Goal: Information Seeking & Learning: Learn about a topic

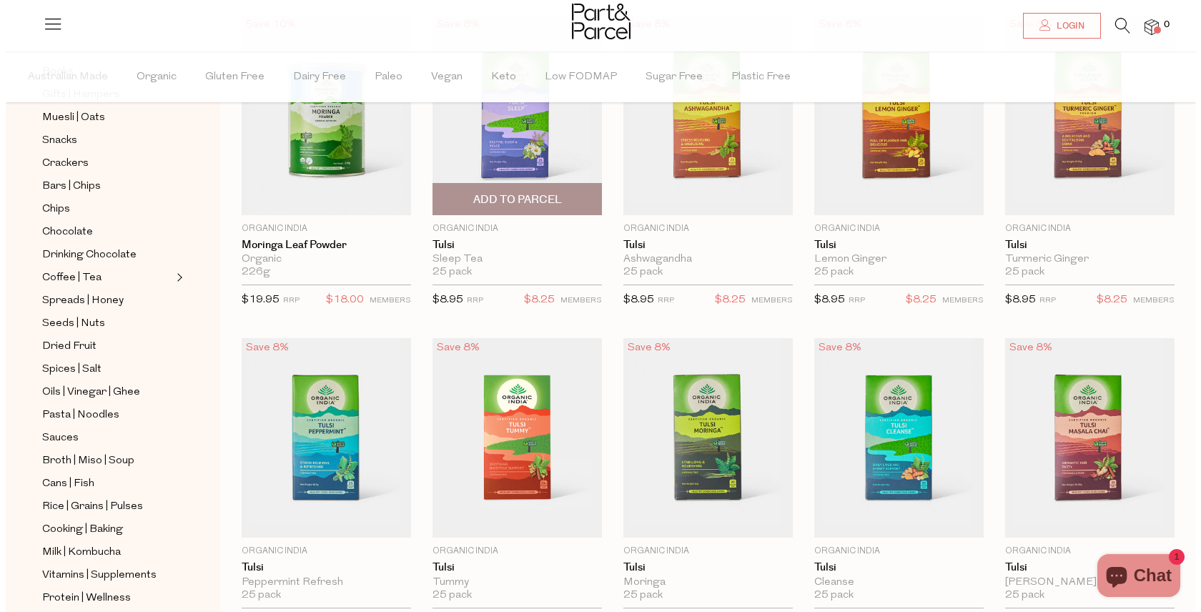
scroll to position [111, 0]
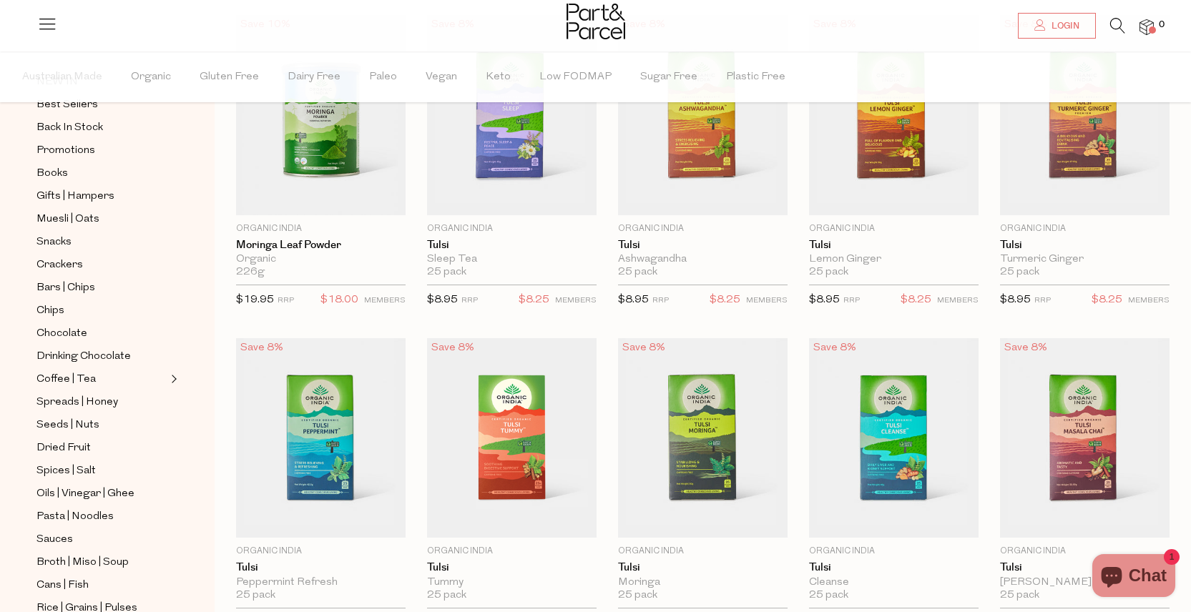
click at [1116, 24] on icon at bounding box center [1117, 26] width 15 height 16
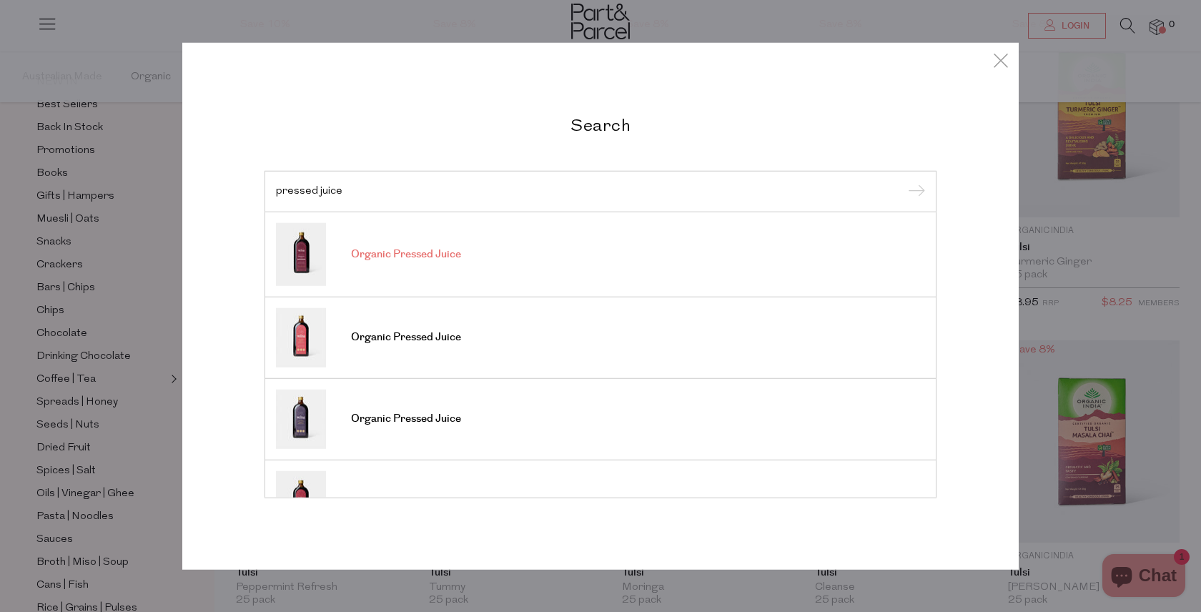
type input "pressed juice"
click at [304, 255] on img at bounding box center [301, 253] width 50 height 63
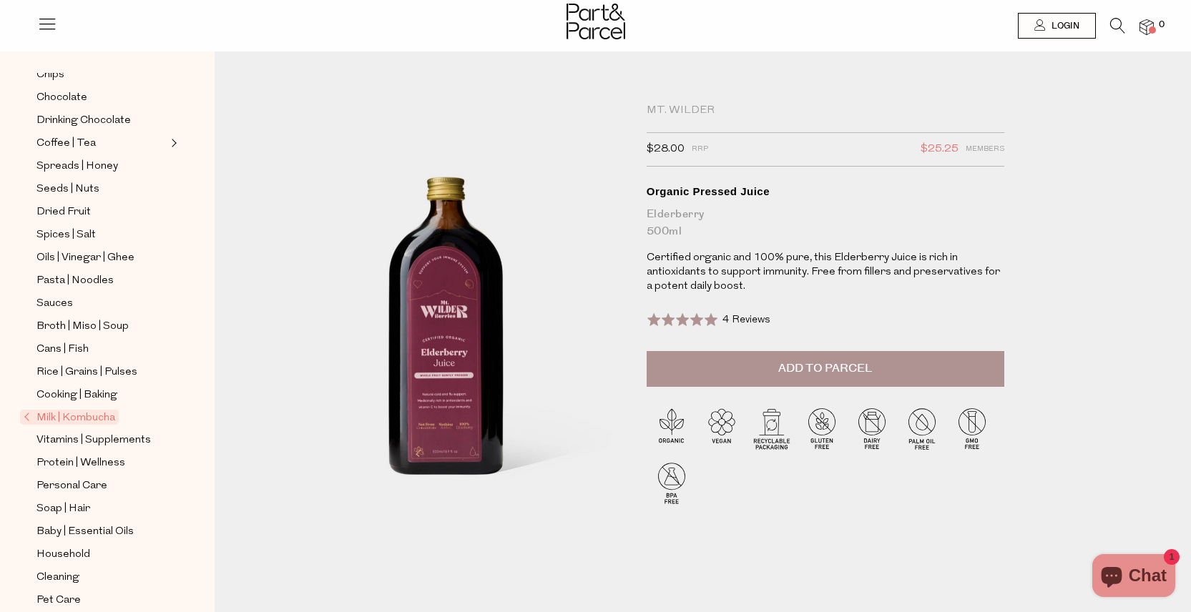
scroll to position [301, 0]
click at [102, 416] on span "Milk | Kombucha" at bounding box center [69, 416] width 99 height 15
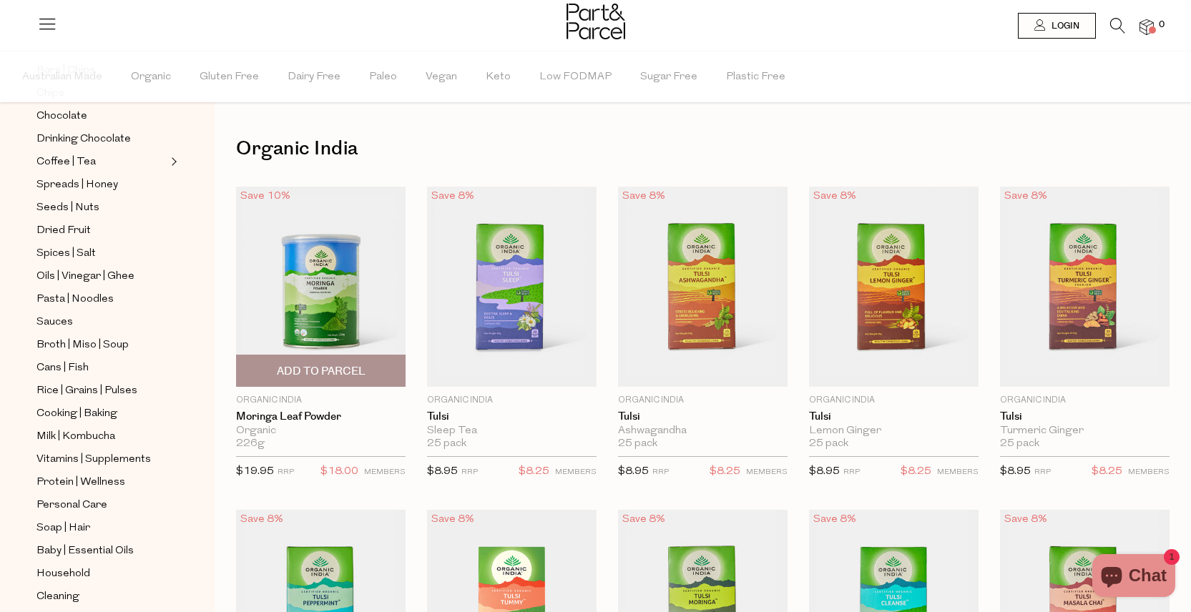
scroll to position [407, 0]
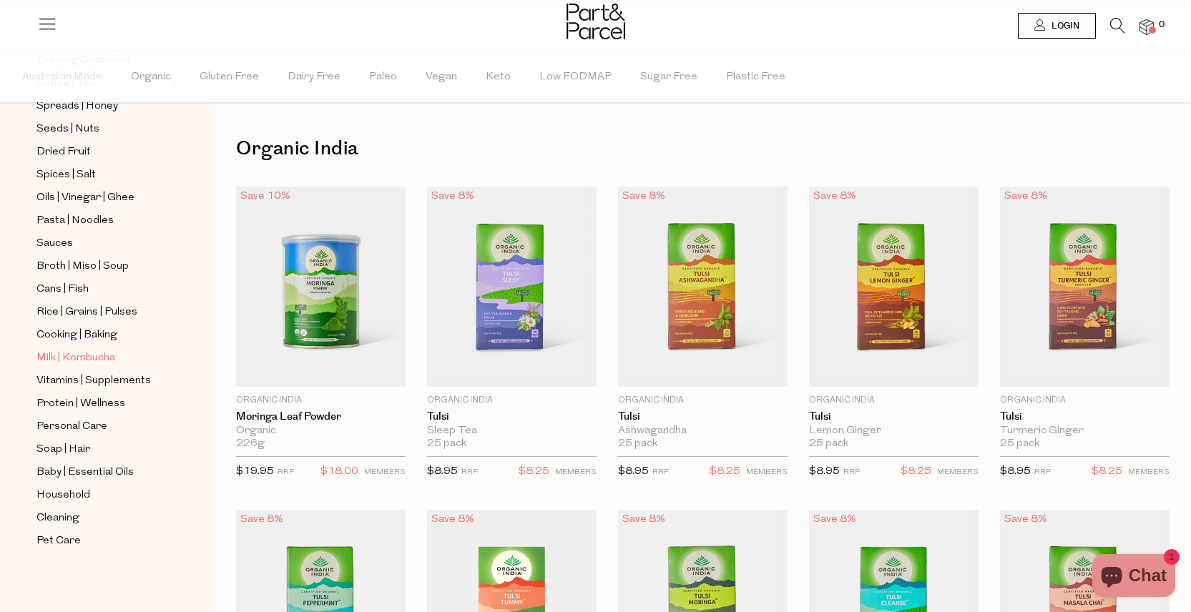
click at [118, 362] on link "Milk | Kombucha" at bounding box center [101, 358] width 130 height 18
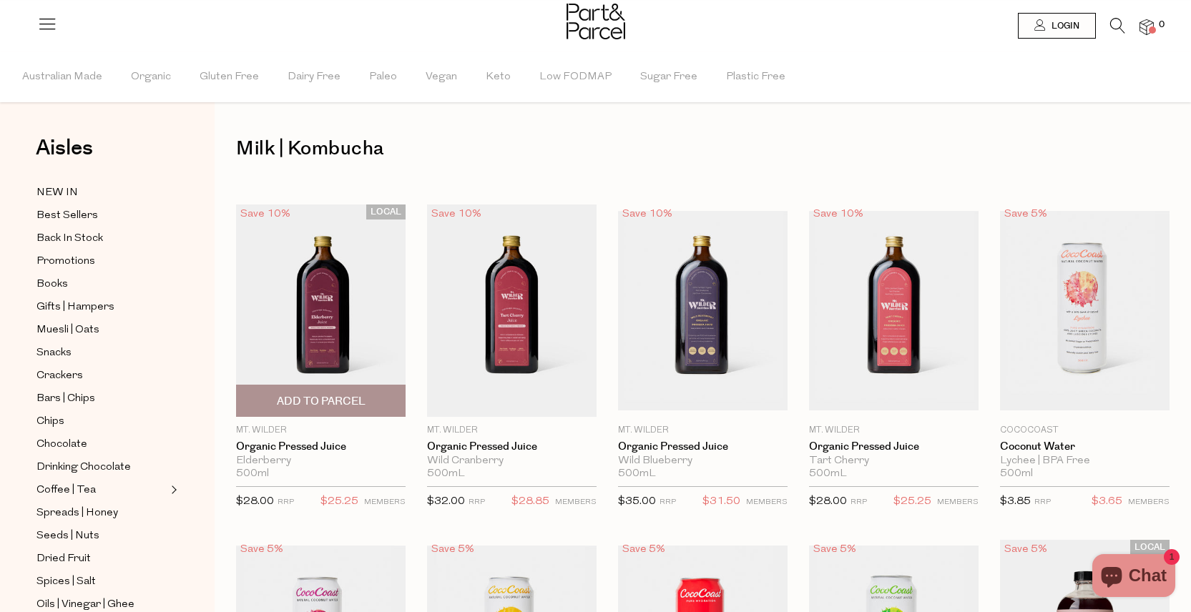
click at [349, 295] on img at bounding box center [320, 311] width 169 height 212
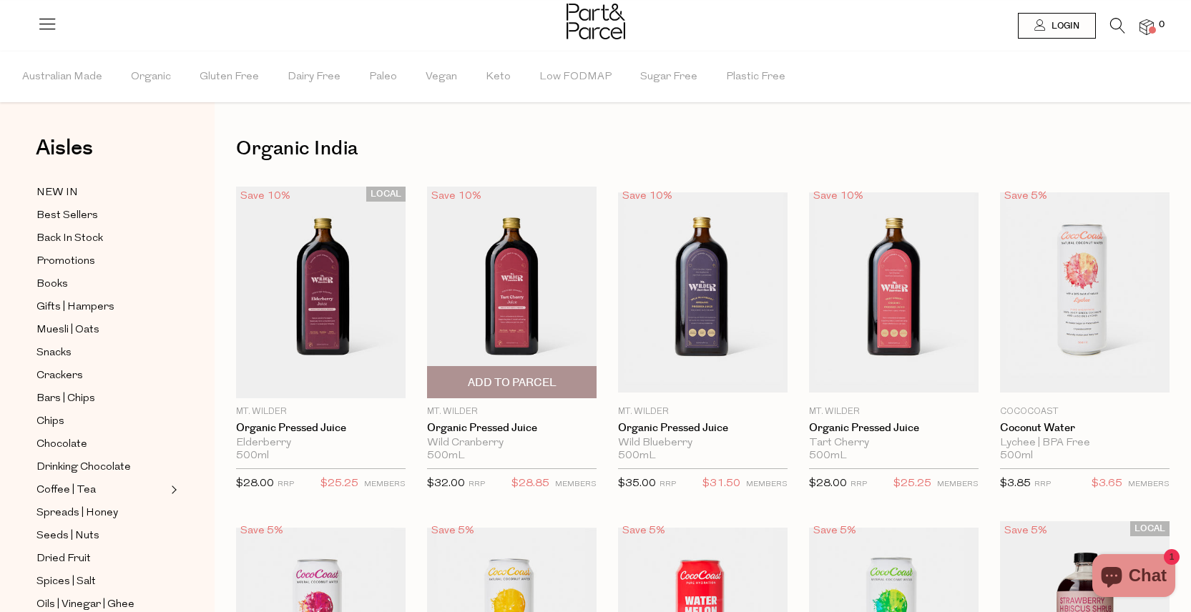
click at [521, 281] on img at bounding box center [511, 293] width 169 height 212
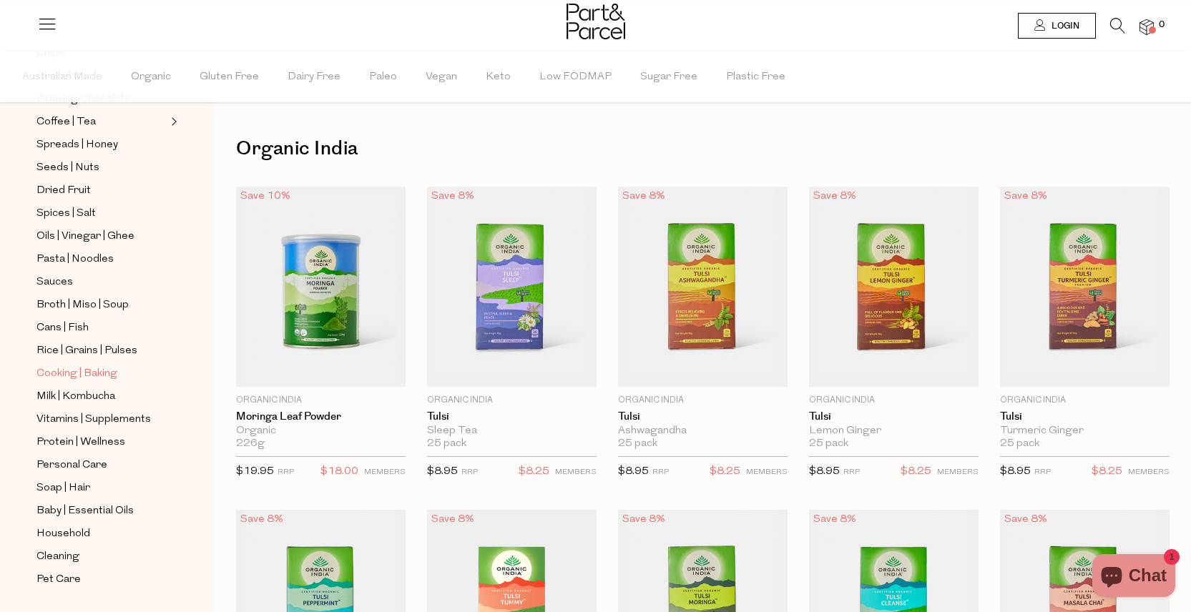
scroll to position [375, 0]
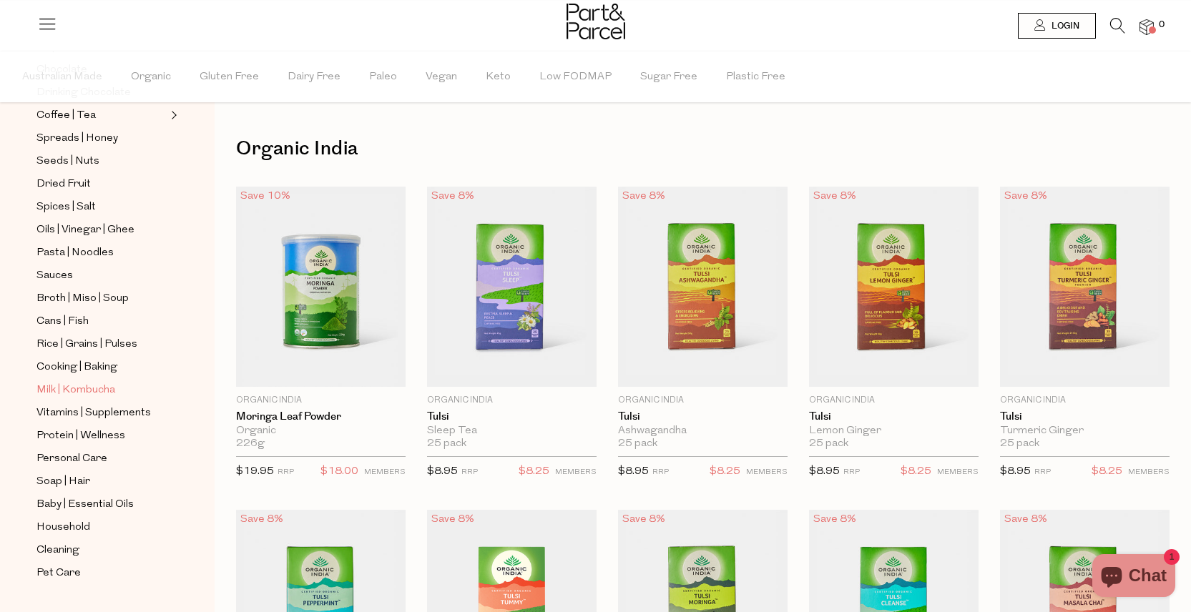
click at [110, 390] on span "Milk | Kombucha" at bounding box center [75, 390] width 79 height 17
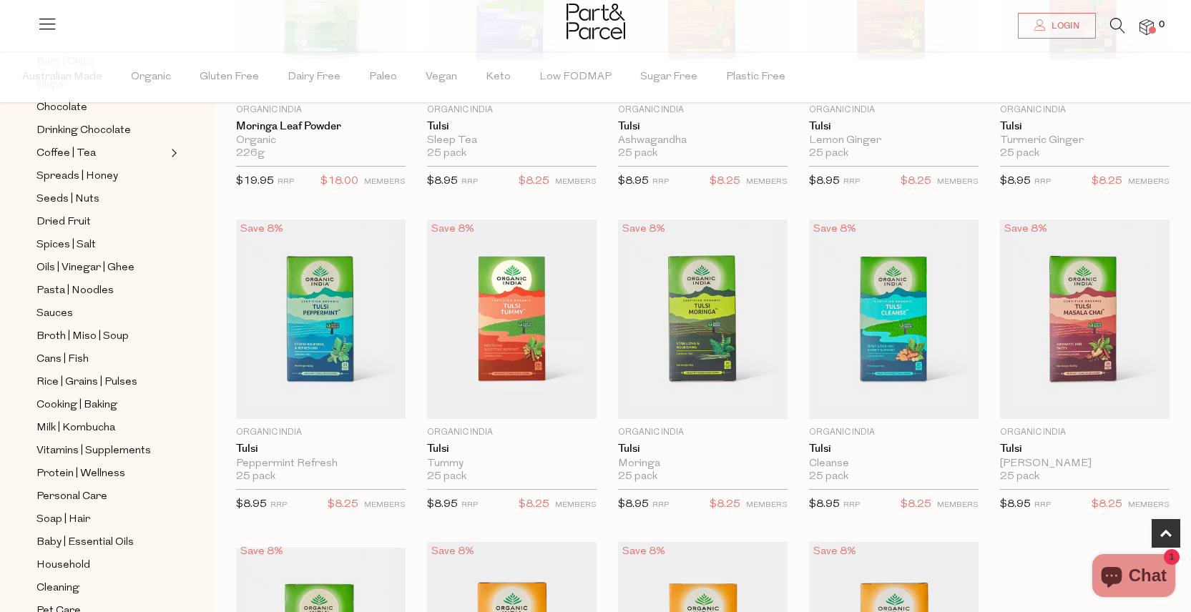
scroll to position [407, 0]
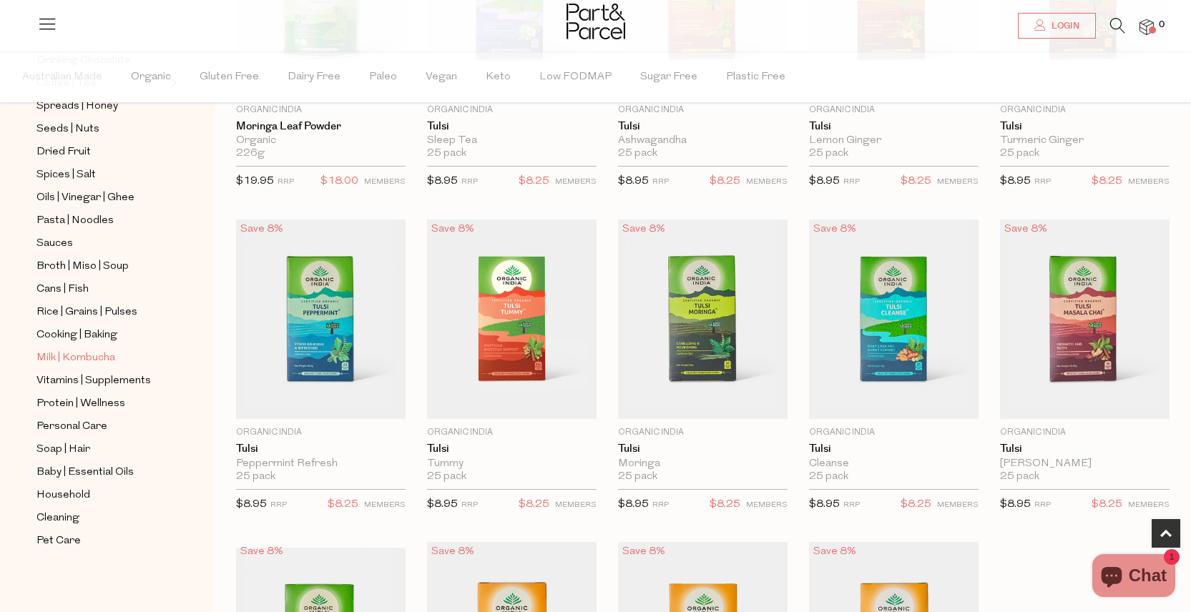
click at [122, 351] on link "Milk | Kombucha" at bounding box center [101, 358] width 130 height 18
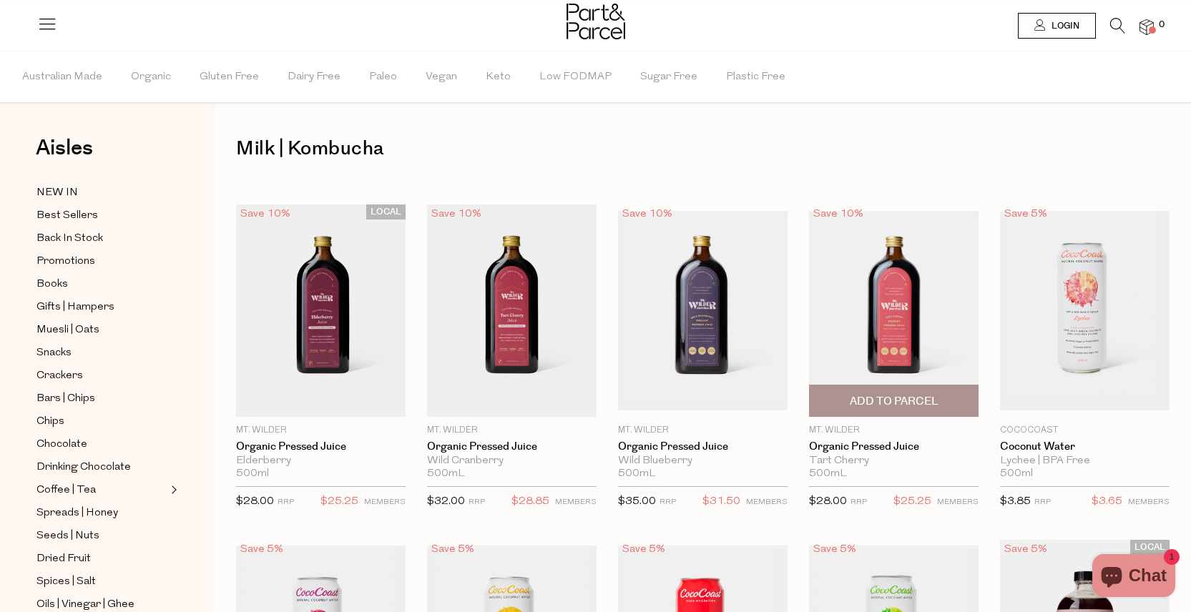
click at [911, 322] on img at bounding box center [893, 311] width 169 height 200
click at [894, 339] on img at bounding box center [893, 311] width 169 height 200
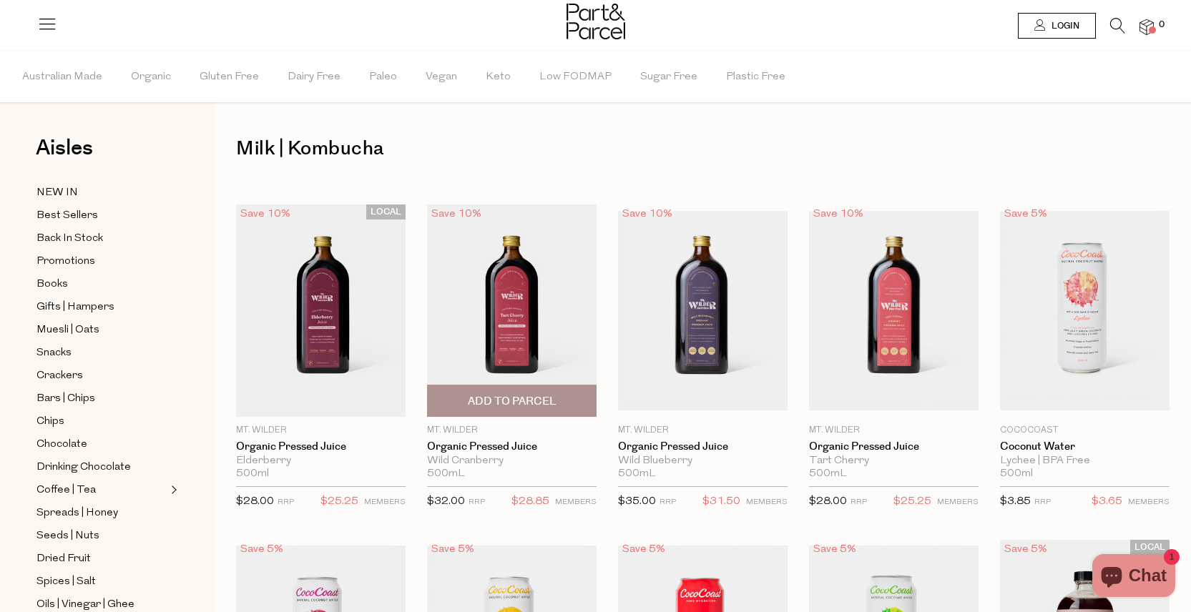
click at [516, 306] on img at bounding box center [511, 311] width 169 height 212
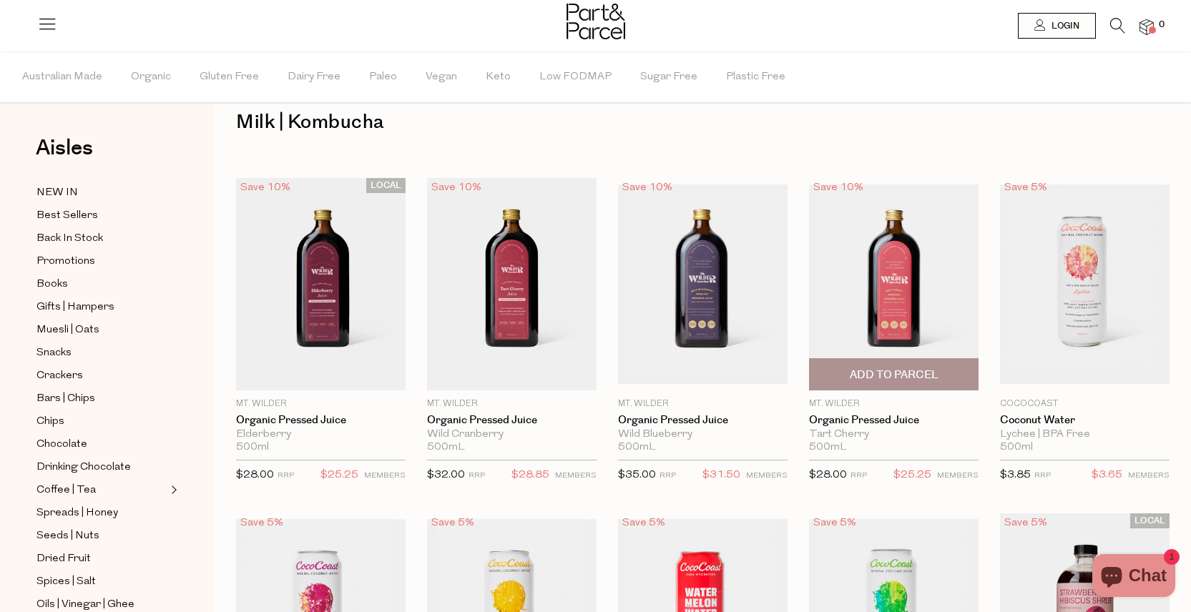
click at [901, 284] on img at bounding box center [893, 285] width 169 height 200
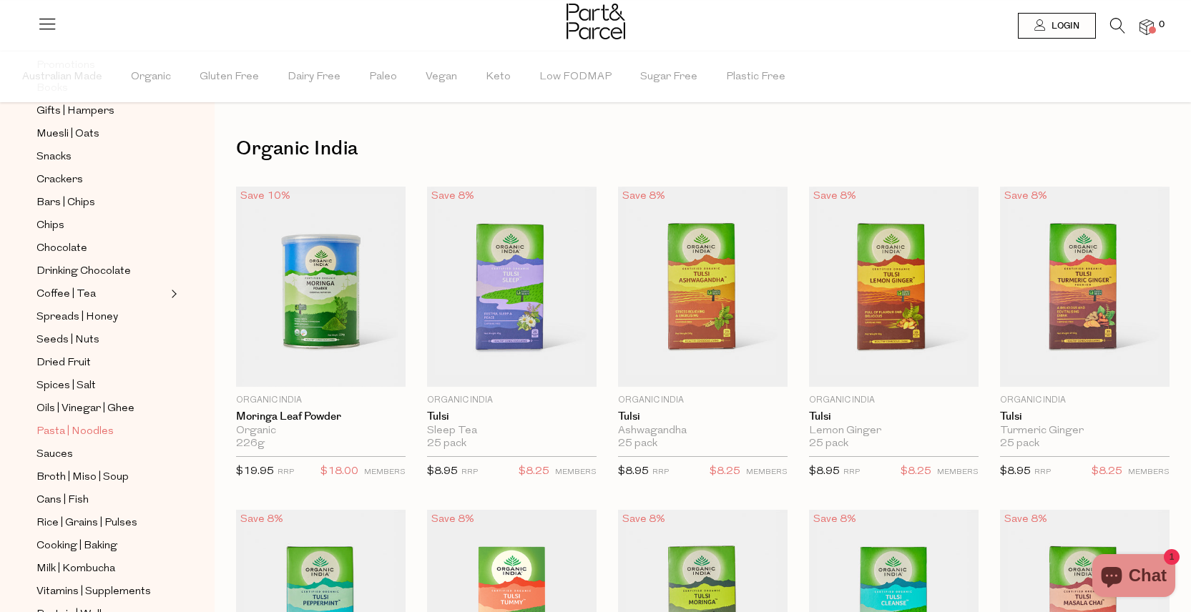
scroll to position [257, 0]
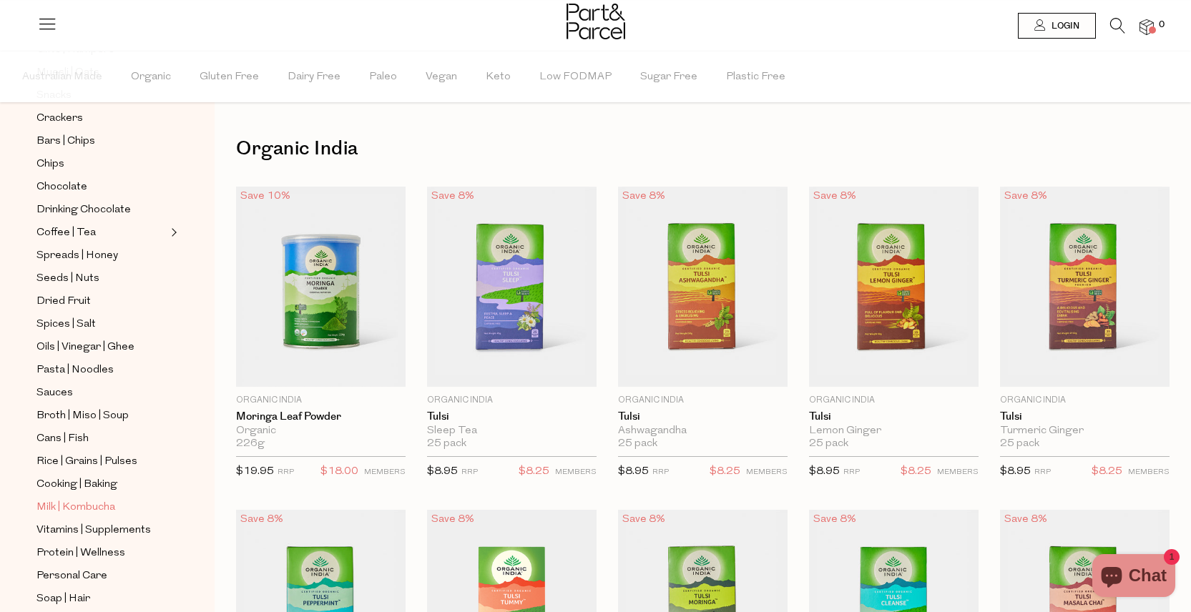
click at [124, 499] on link "Milk | Kombucha" at bounding box center [101, 507] width 130 height 18
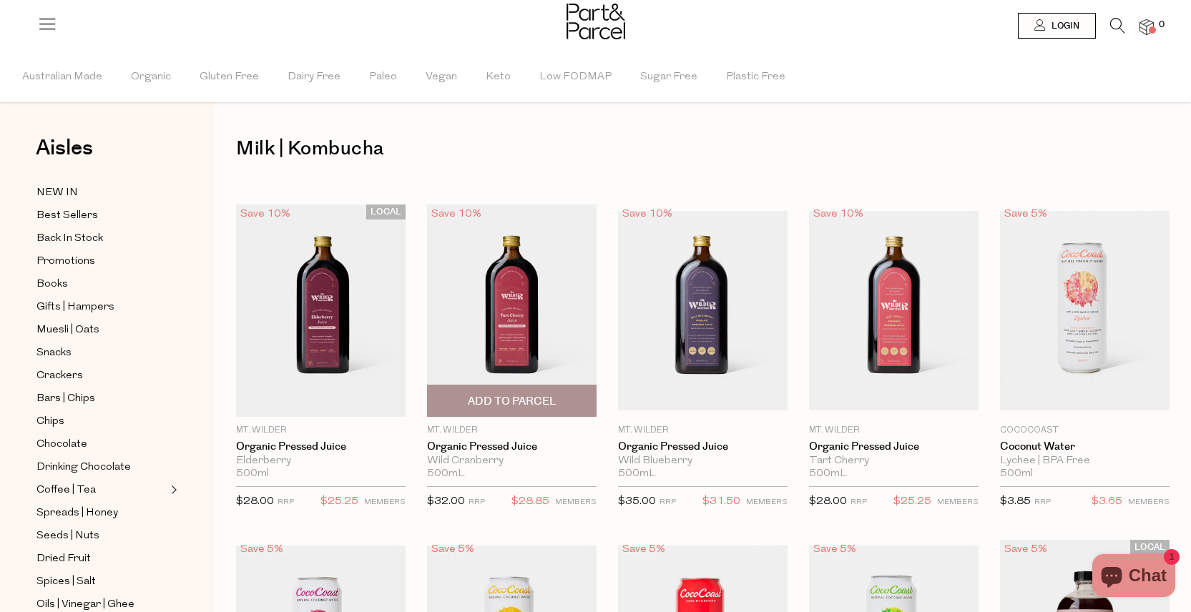
click at [491, 303] on img at bounding box center [511, 311] width 169 height 212
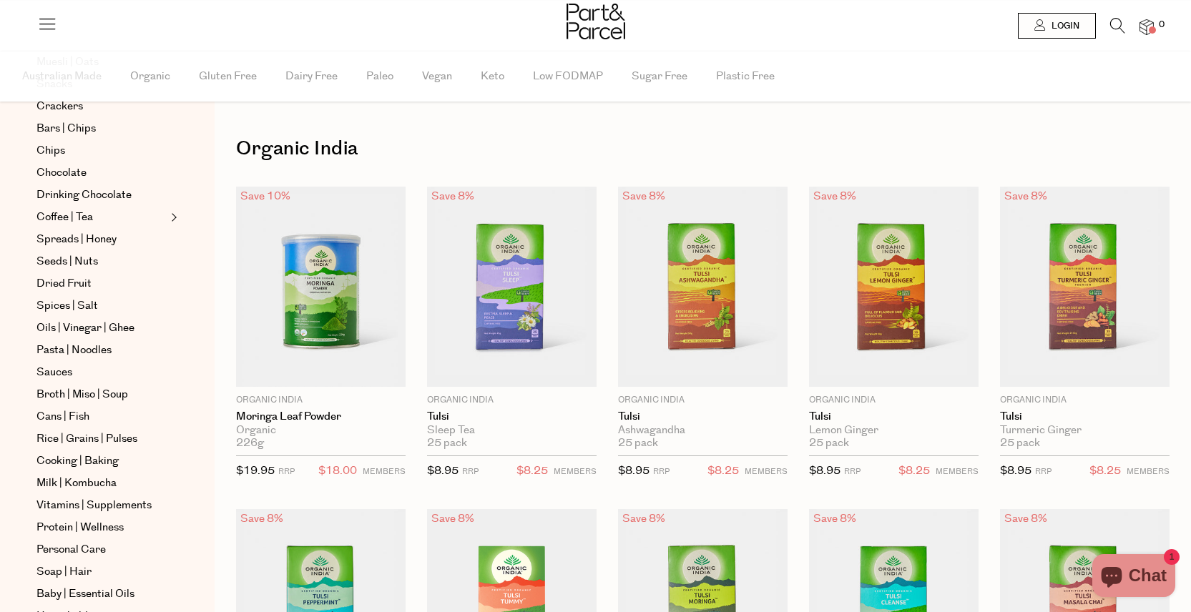
scroll to position [245, 0]
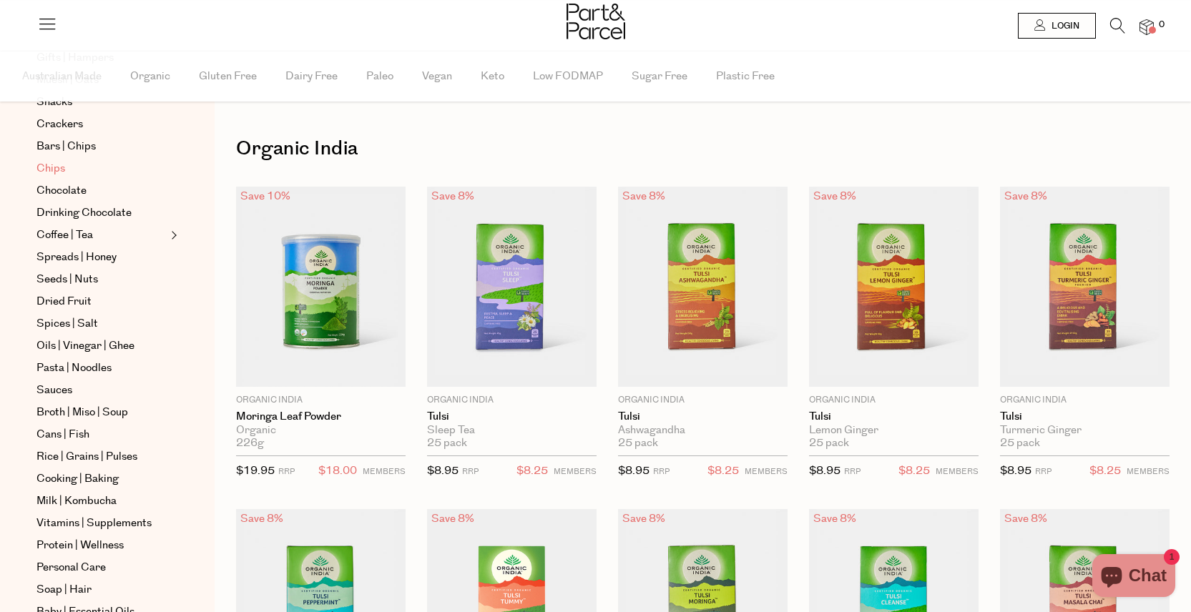
click at [102, 163] on link "Chips" at bounding box center [101, 168] width 130 height 17
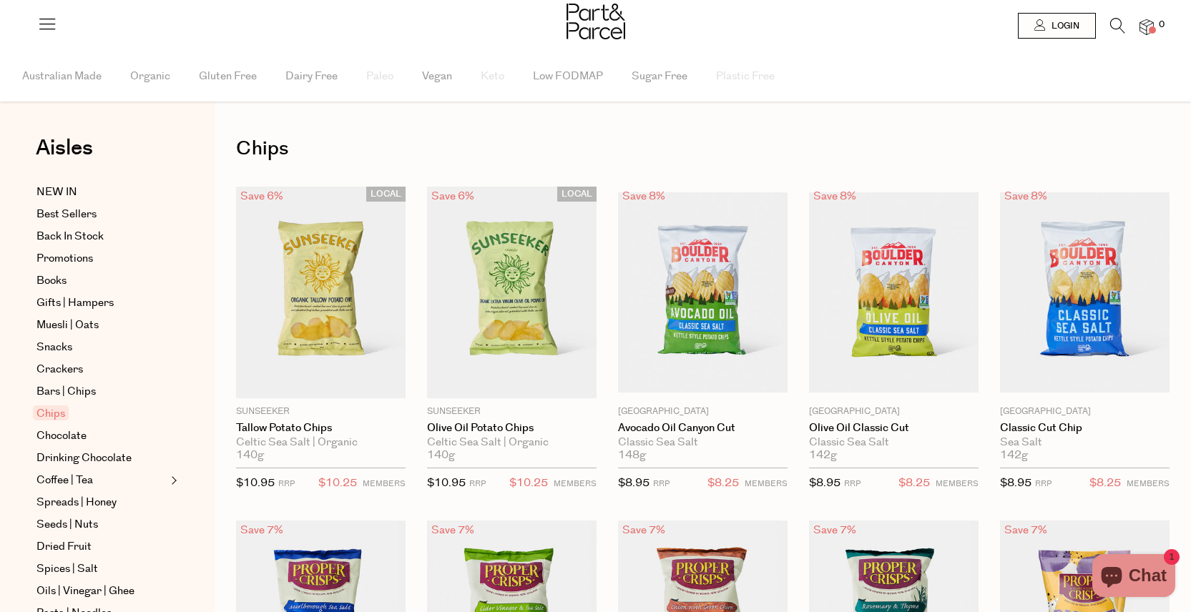
drag, startPoint x: 812, startPoint y: 428, endPoint x: 915, endPoint y: 9, distance: 431.6
